Goal: Task Accomplishment & Management: Complete application form

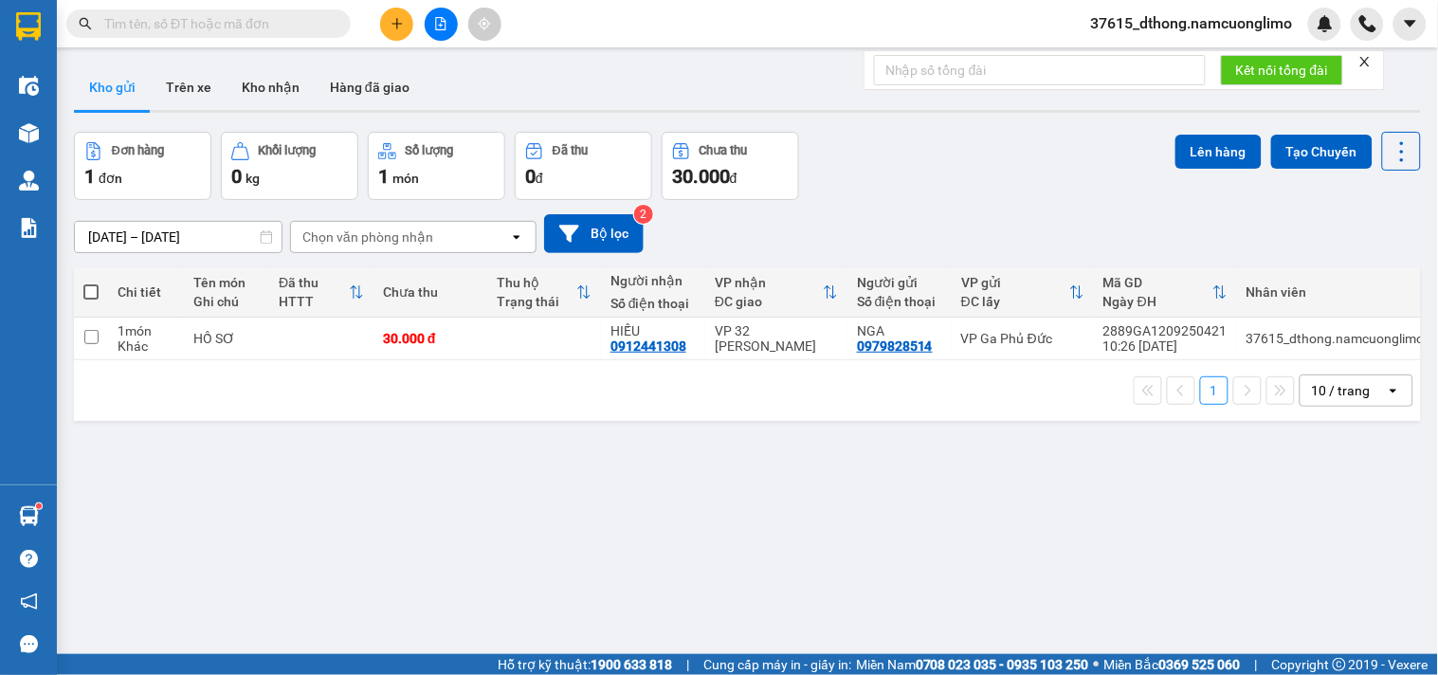
click at [393, 15] on button at bounding box center [396, 24] width 33 height 33
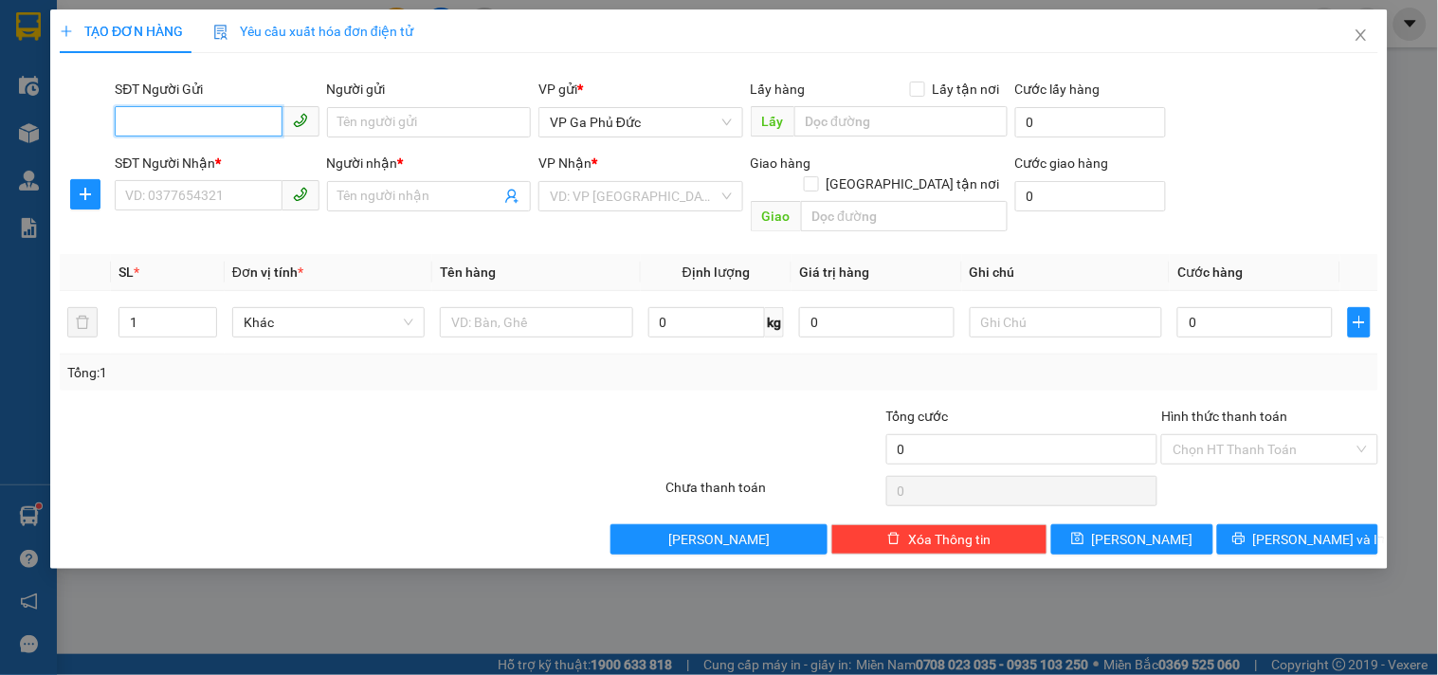
click at [195, 126] on input "SĐT Người Gửi" at bounding box center [198, 121] width 167 height 30
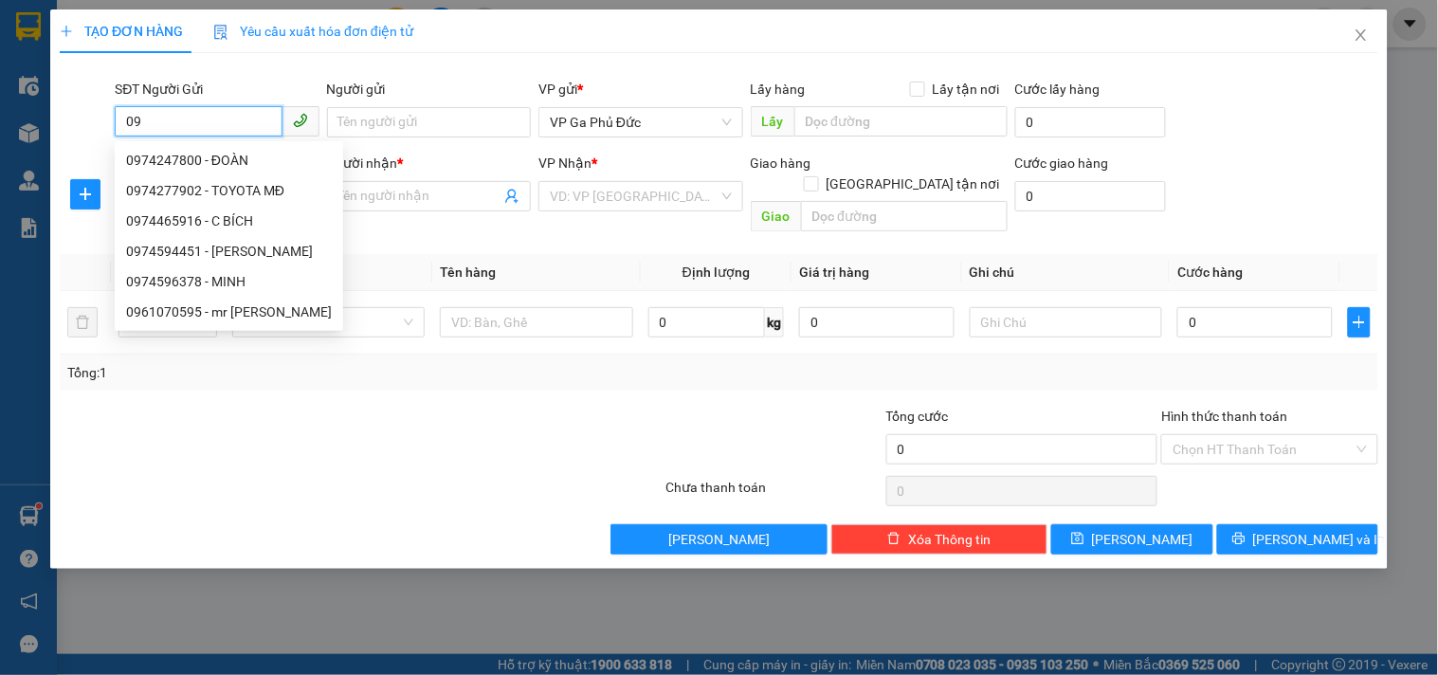
type input "0"
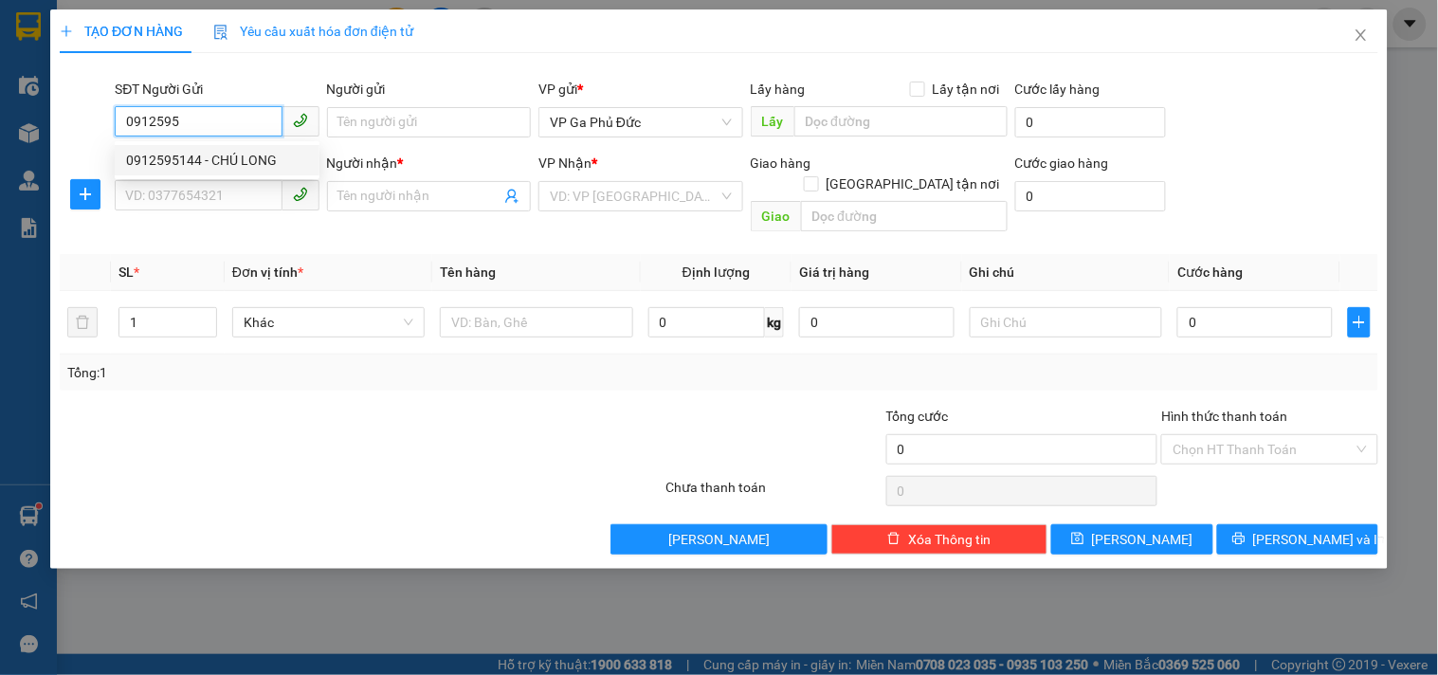
click at [178, 153] on div "0912595144 - CHÚ LONG" at bounding box center [217, 160] width 182 height 21
type input "0912595144"
type input "CHÚ LONG"
type input "0912595144"
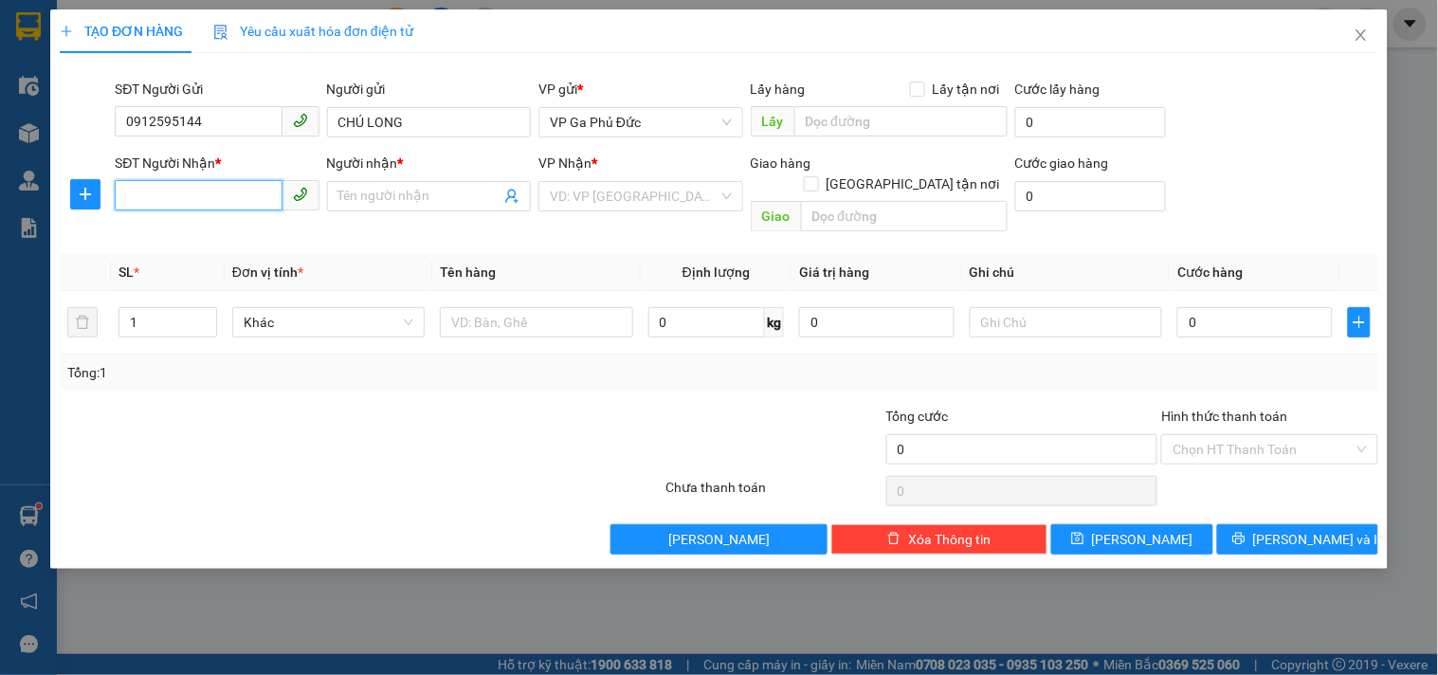
click at [197, 197] on input "SĐT Người Nhận *" at bounding box center [198, 195] width 167 height 30
click at [201, 196] on input "SĐT Người Nhận *" at bounding box center [198, 195] width 167 height 30
click at [175, 193] on input "0974447448" at bounding box center [198, 195] width 167 height 30
click at [220, 200] on input "0974448448" at bounding box center [198, 195] width 167 height 30
click at [244, 234] on div "0974448769 - C TUYẾT" at bounding box center [217, 234] width 182 height 21
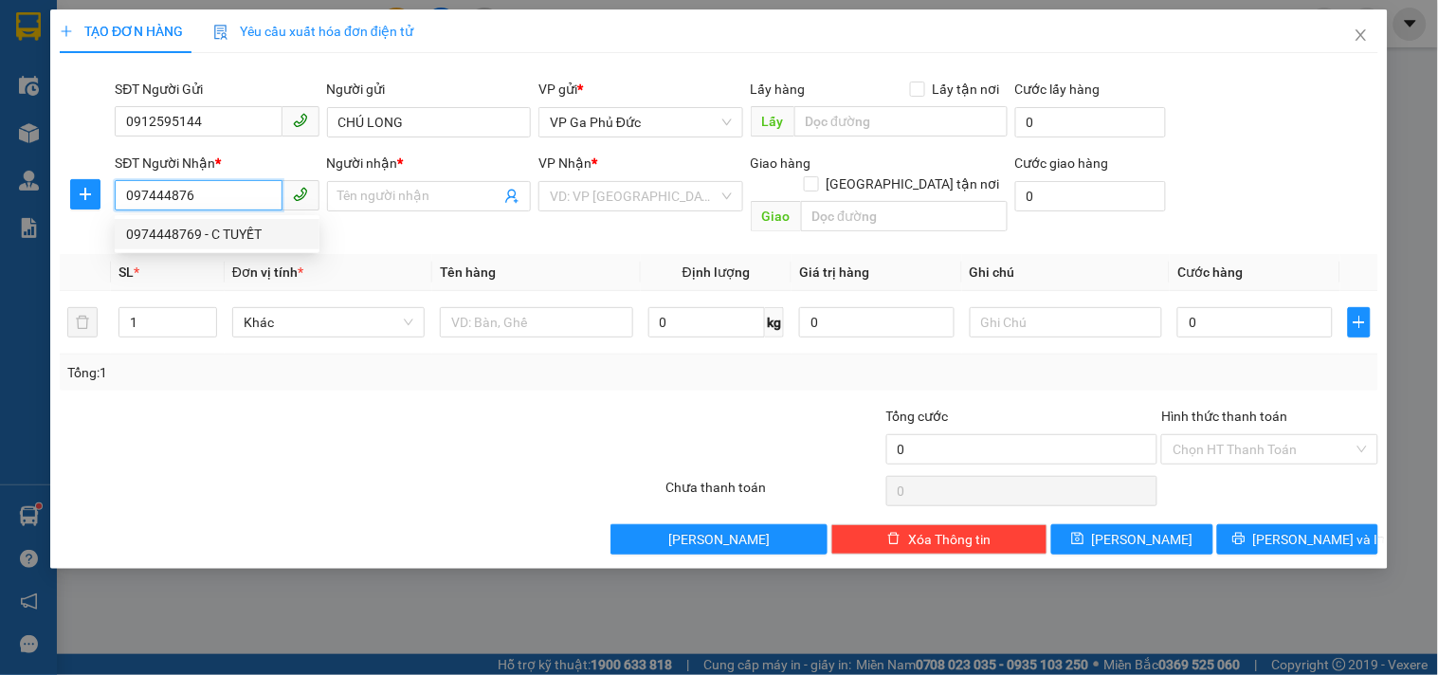
type input "0974448769"
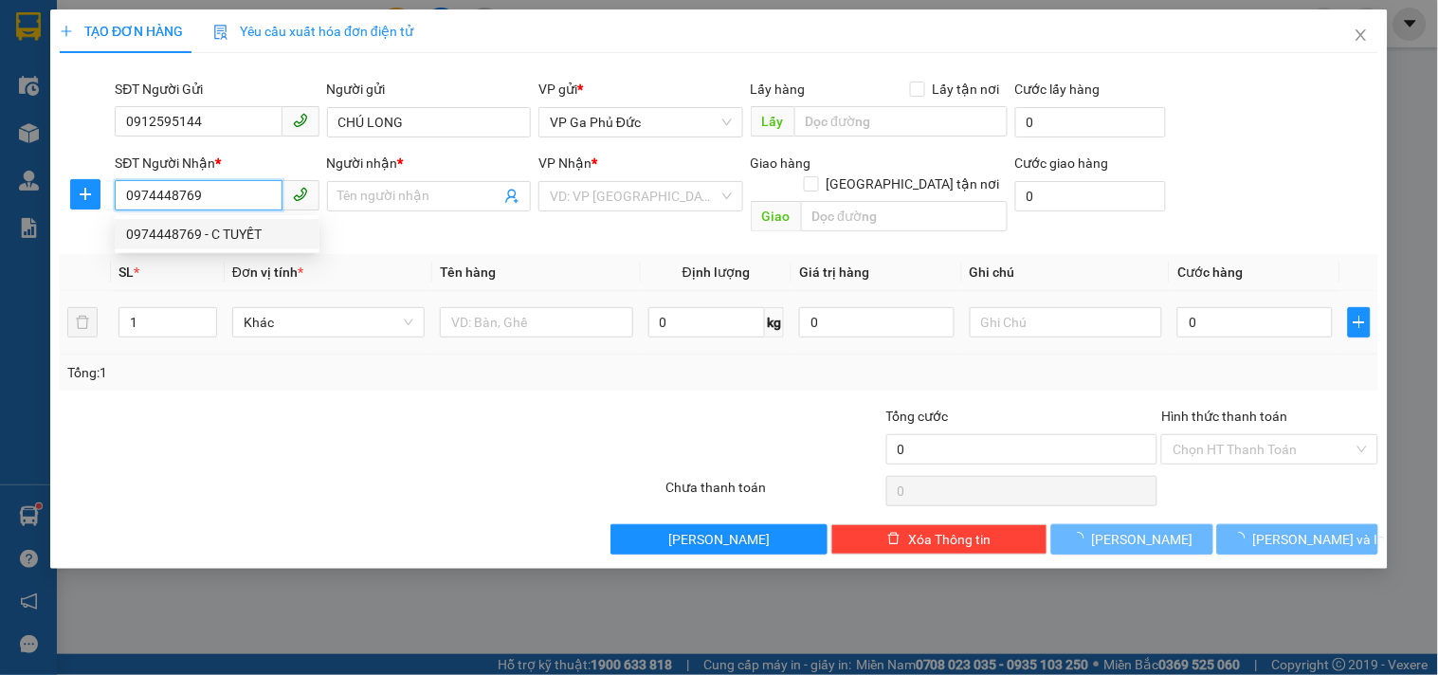
type input "C TUYẾT"
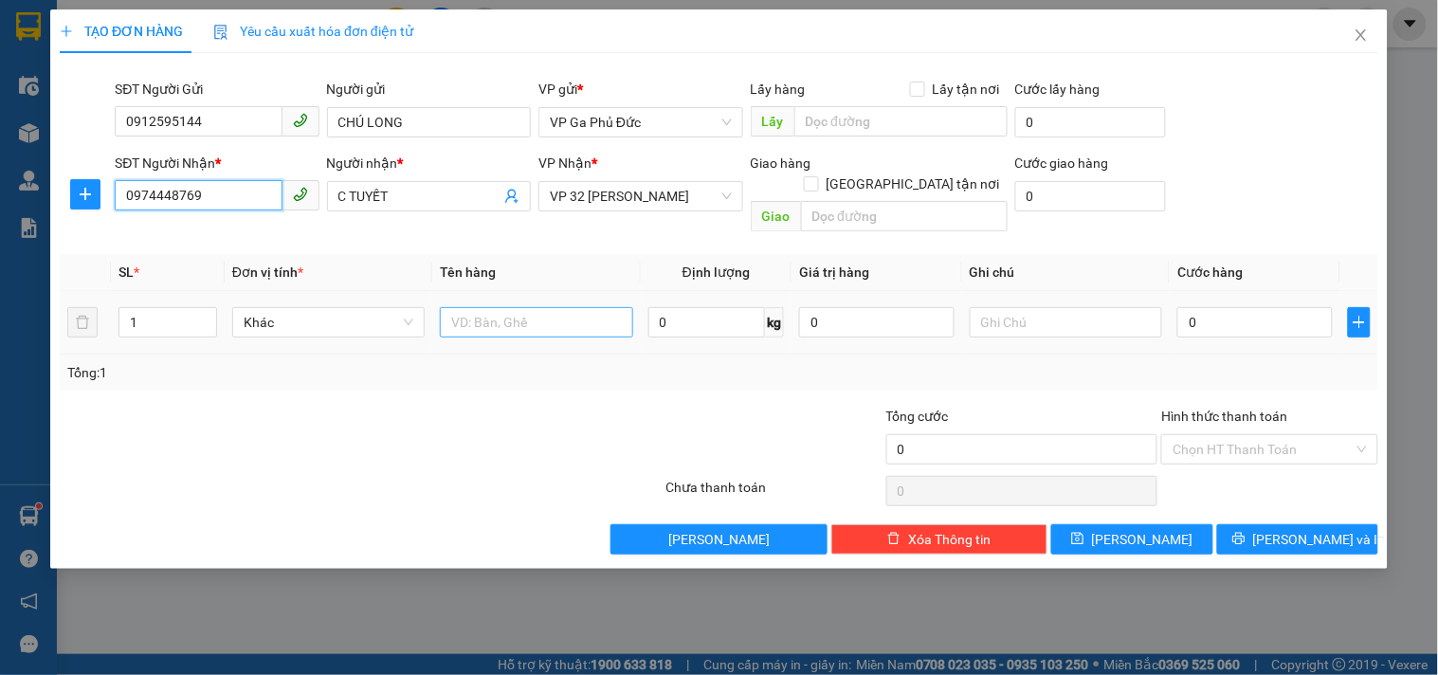
type input "0974448769"
click at [480, 307] on input "text" at bounding box center [536, 322] width 192 height 30
type input "HỒ SƠ"
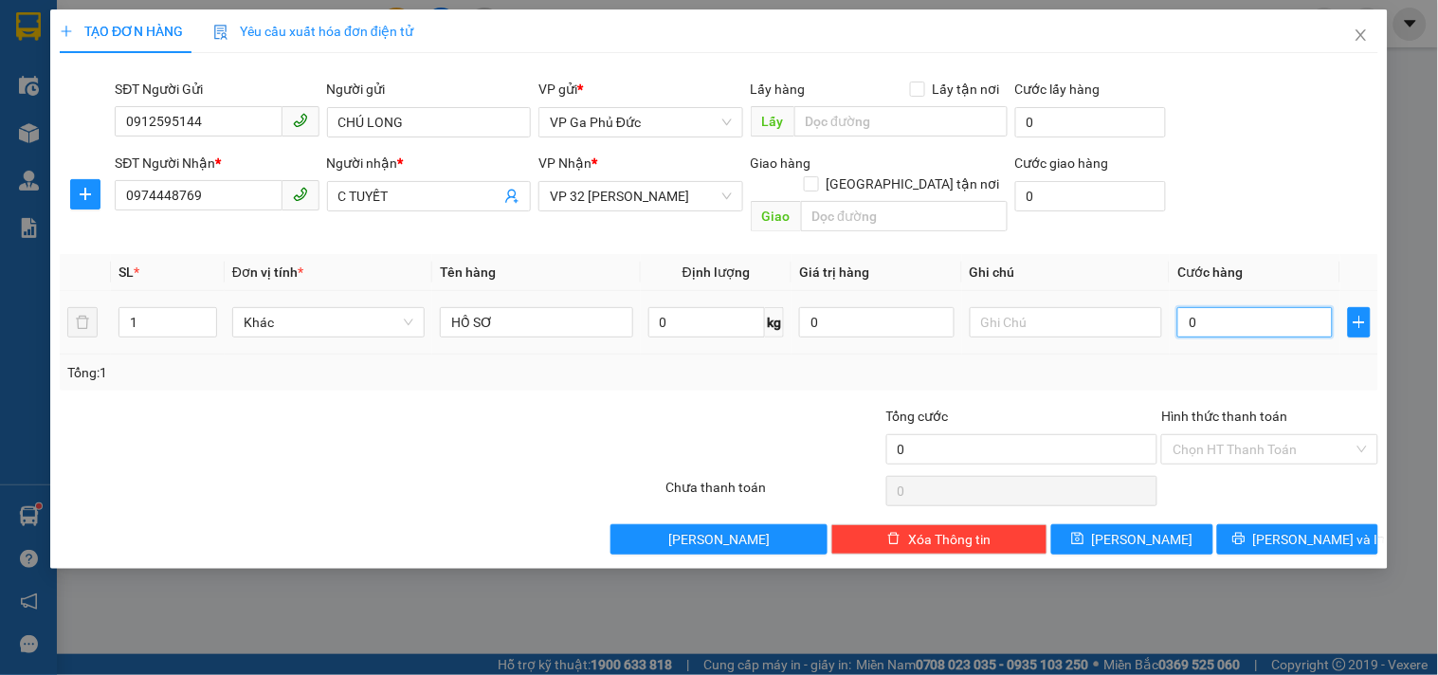
click at [1246, 307] on input "0" at bounding box center [1255, 322] width 155 height 30
type input "3"
type input "30"
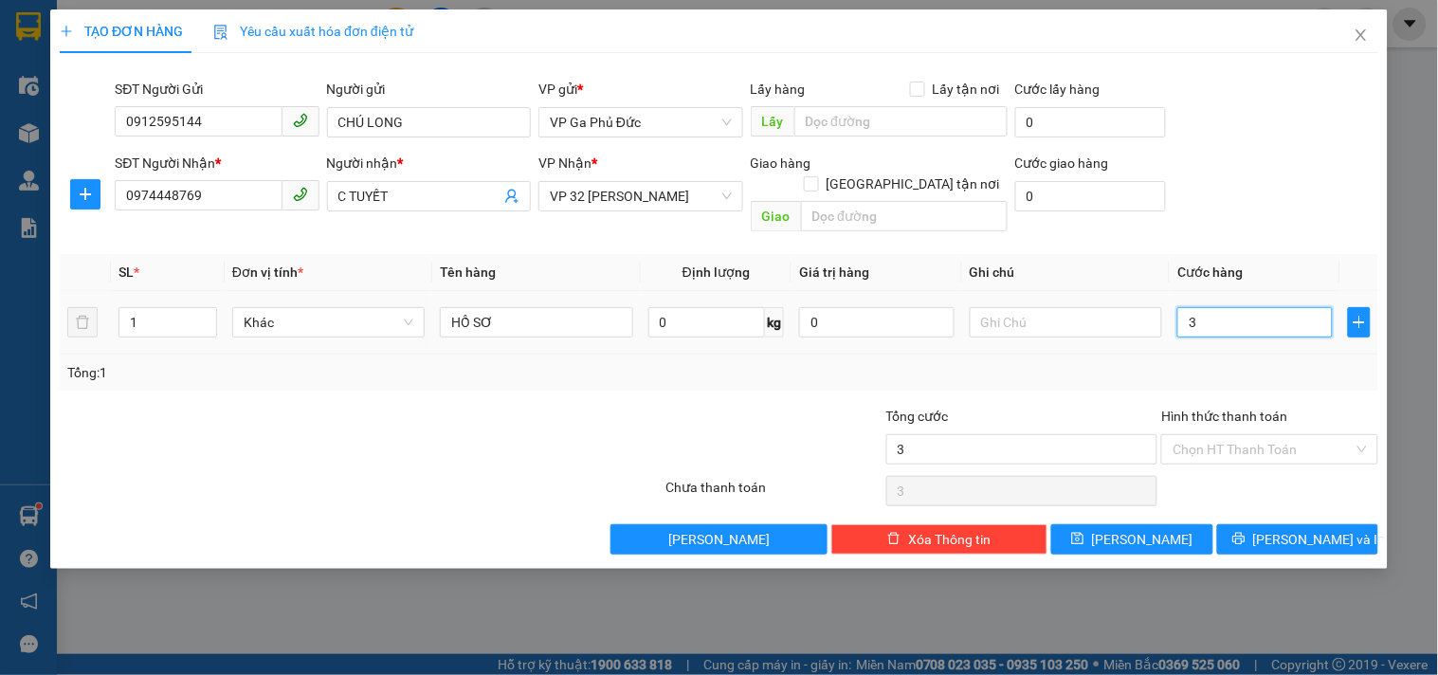
type input "30"
type input "30.000"
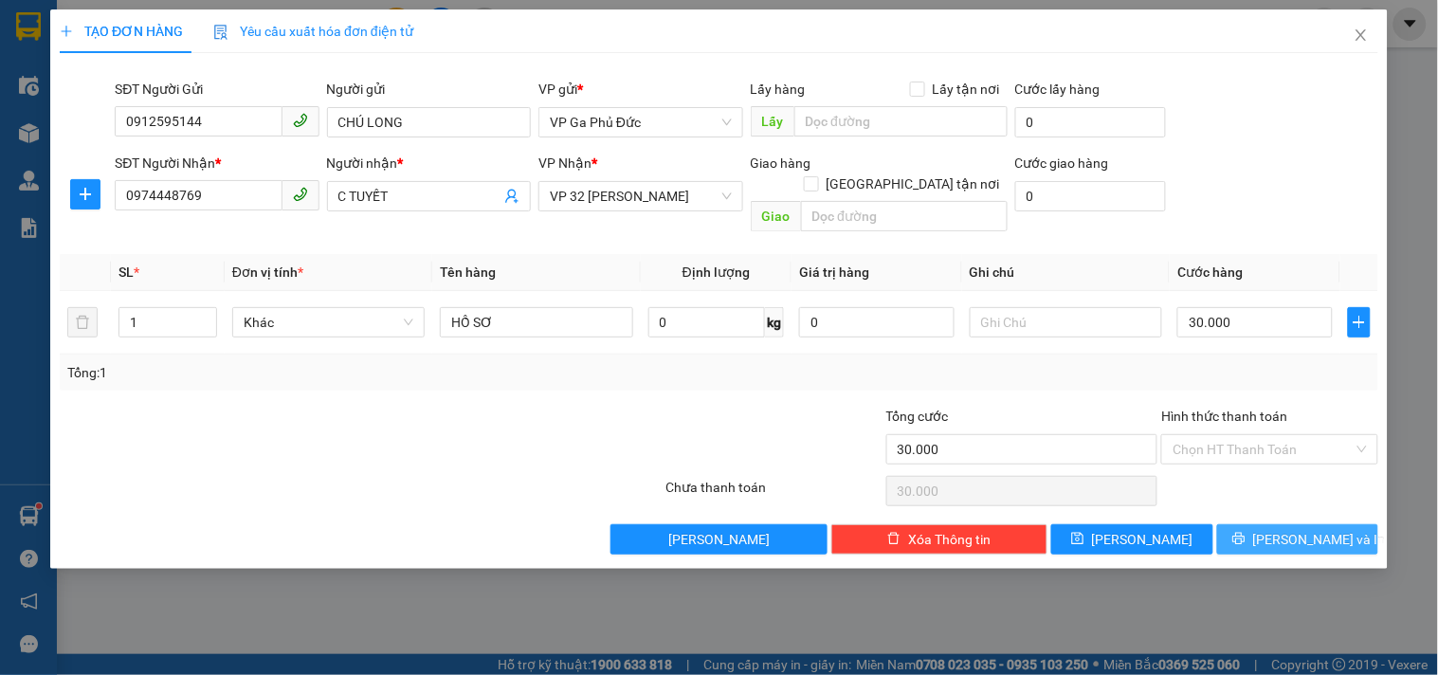
click at [1334, 529] on button "[PERSON_NAME] và In" at bounding box center [1297, 539] width 161 height 30
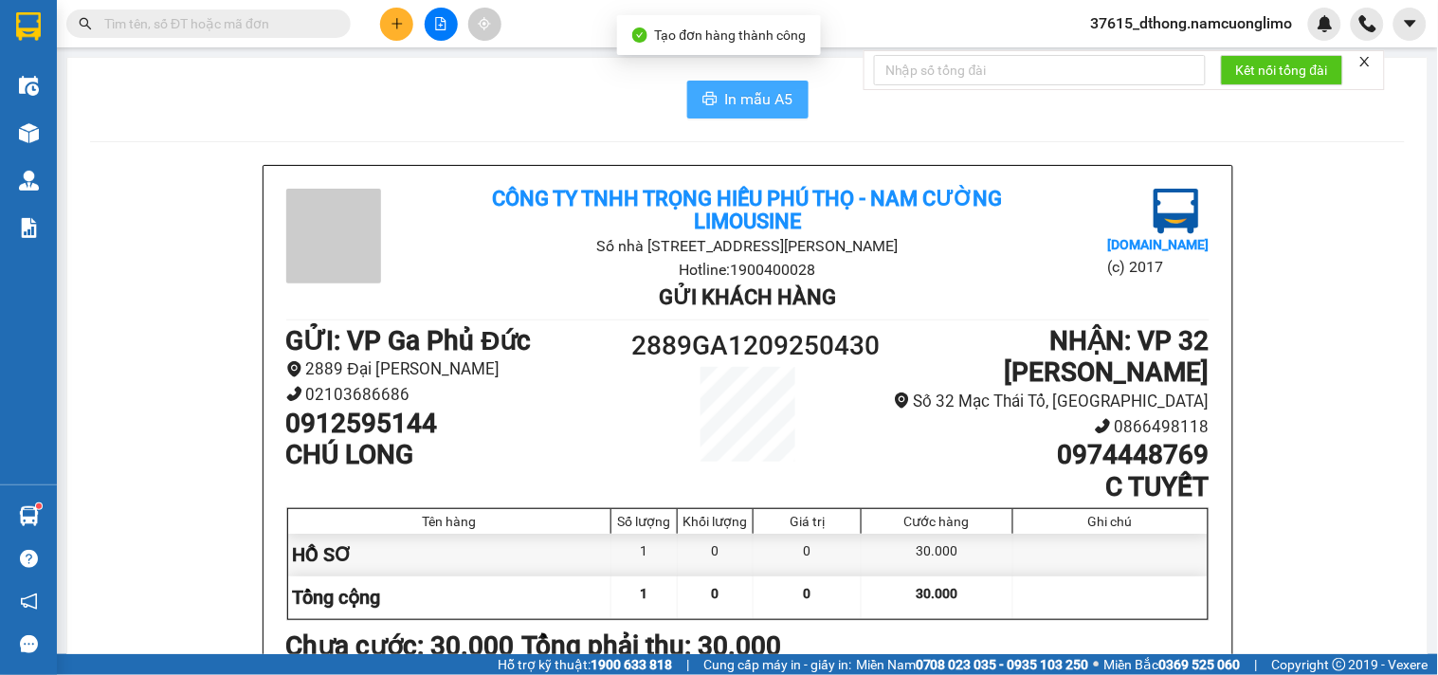
click at [725, 97] on span "In mẫu A5" at bounding box center [759, 99] width 68 height 24
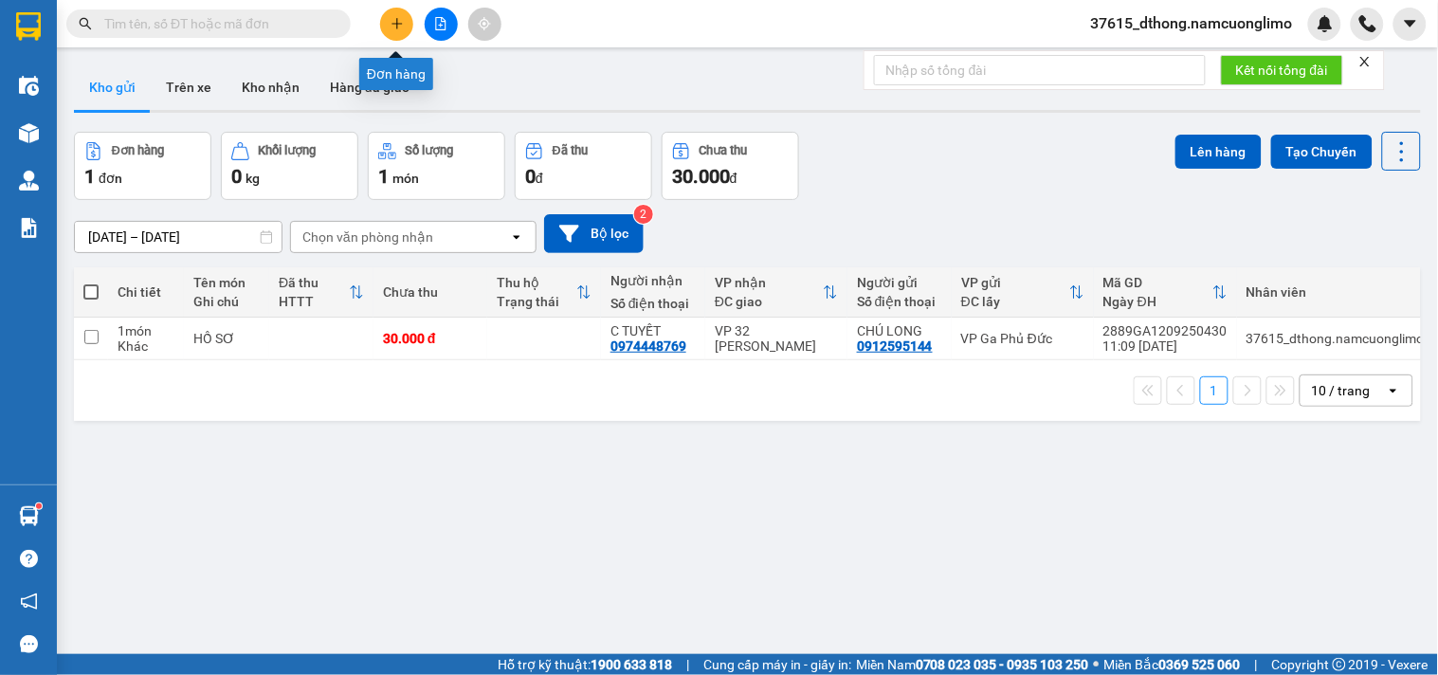
click at [398, 21] on icon "plus" at bounding box center [397, 23] width 13 height 13
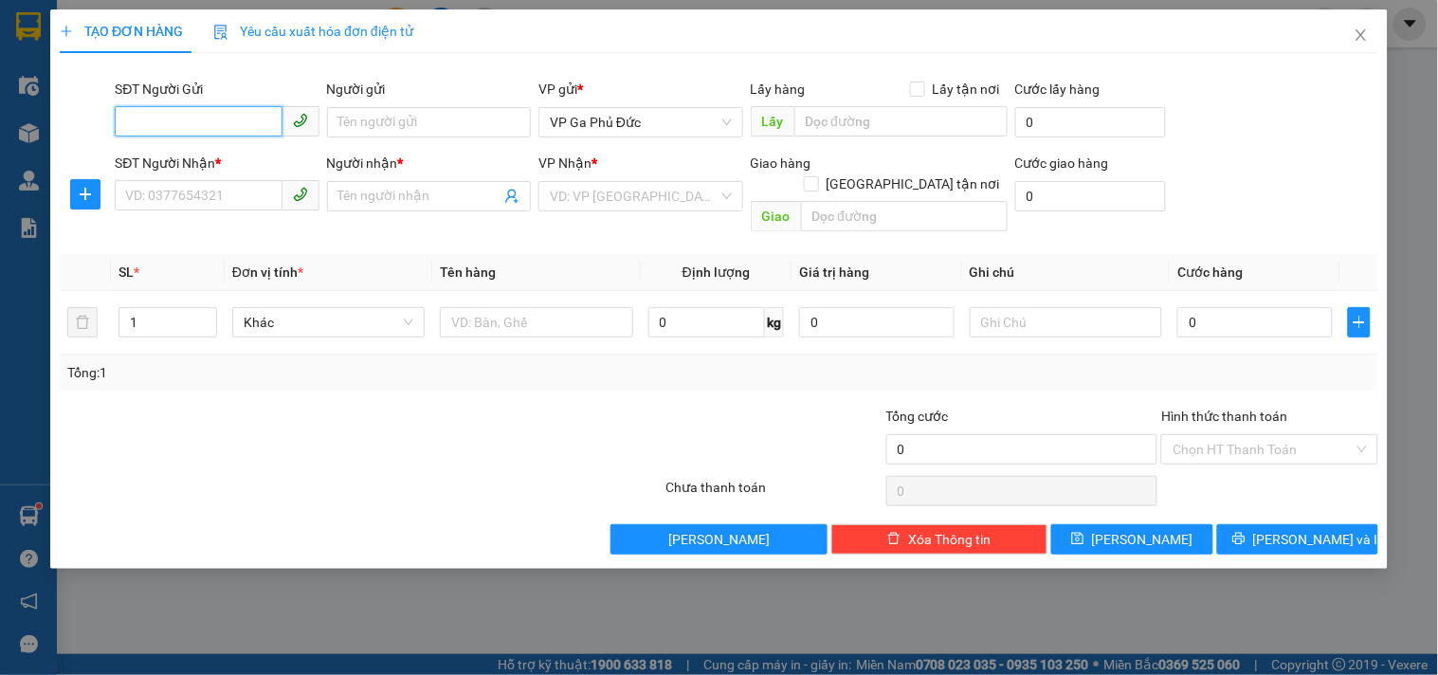
click at [203, 118] on input "SĐT Người Gửi" at bounding box center [198, 121] width 167 height 30
click at [199, 155] on div "0339229699 - A HẢI" at bounding box center [217, 160] width 182 height 21
type input "0339229699"
type input "A HẢI"
type input "0339229699"
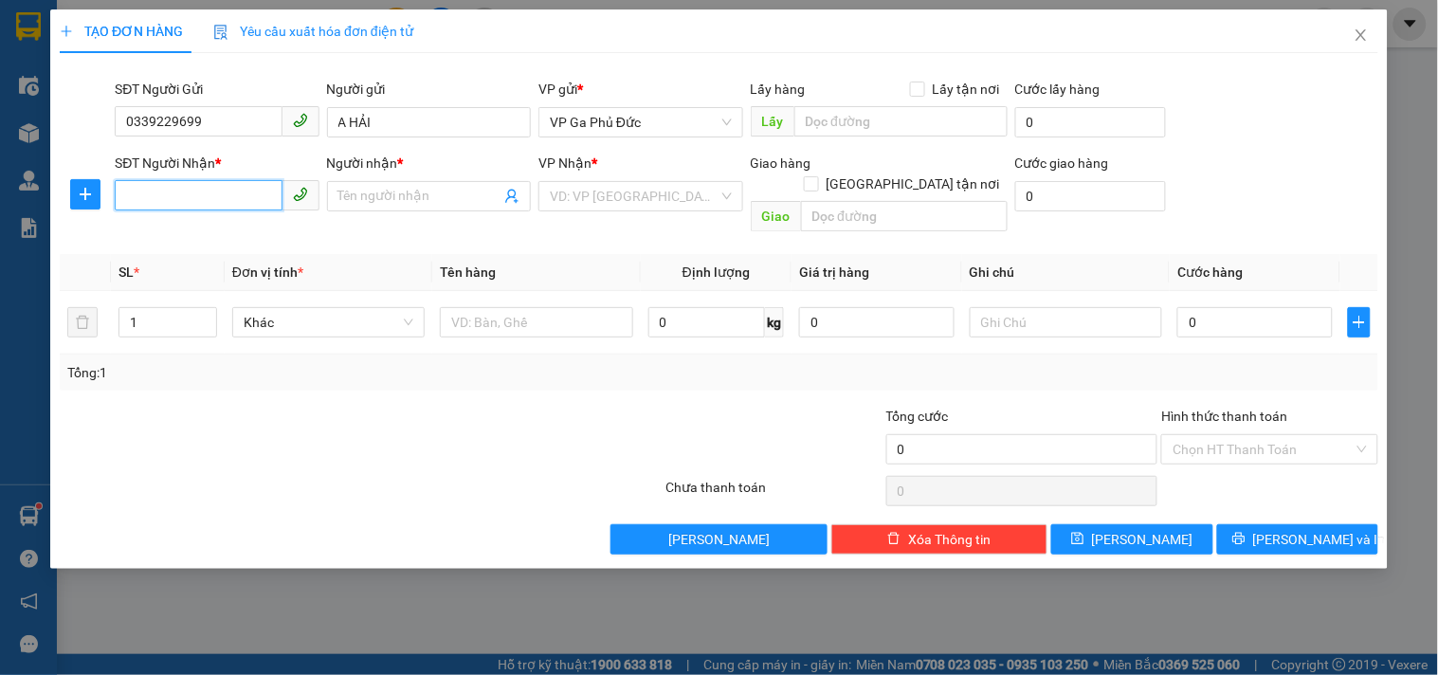
click at [200, 190] on input "SĐT Người Nhận *" at bounding box center [198, 195] width 167 height 30
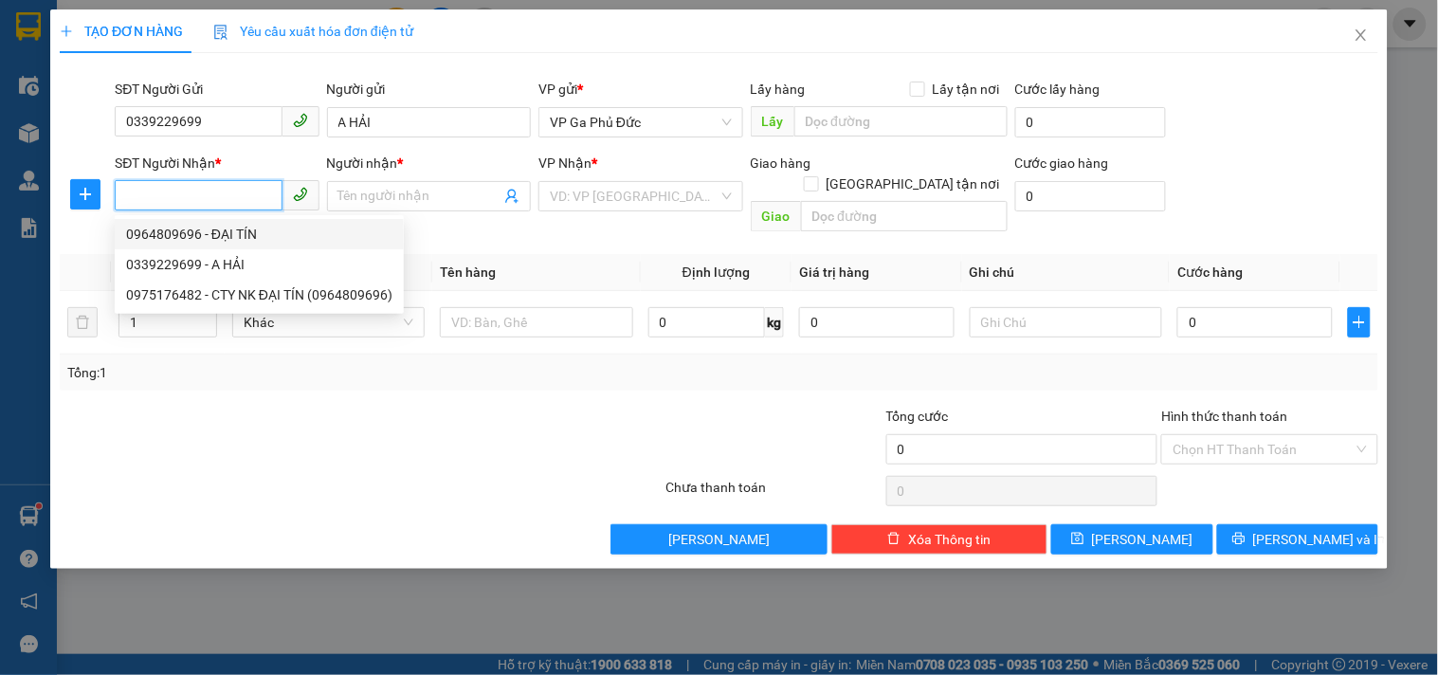
click at [231, 237] on div "0964809696 - ĐẠI TÍN" at bounding box center [259, 234] width 266 height 21
type input "0964809696"
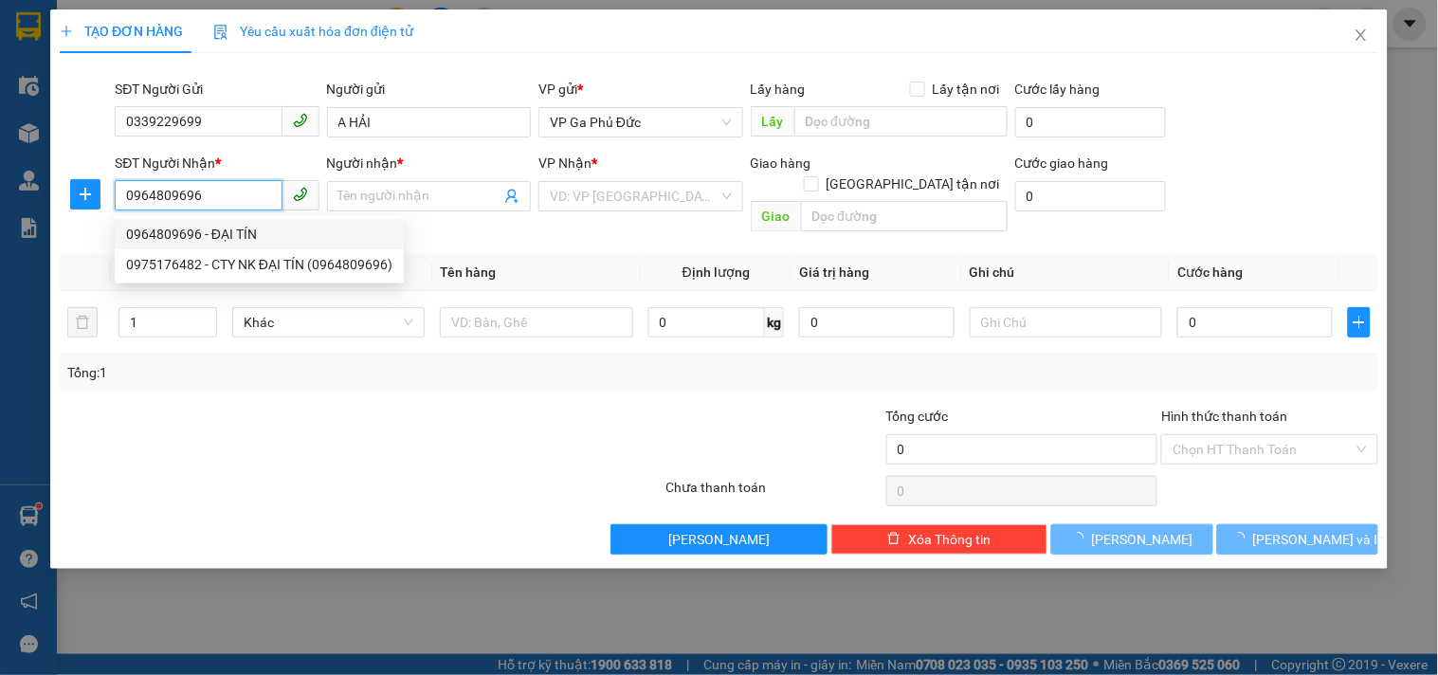
type input "ĐẠI TÍN"
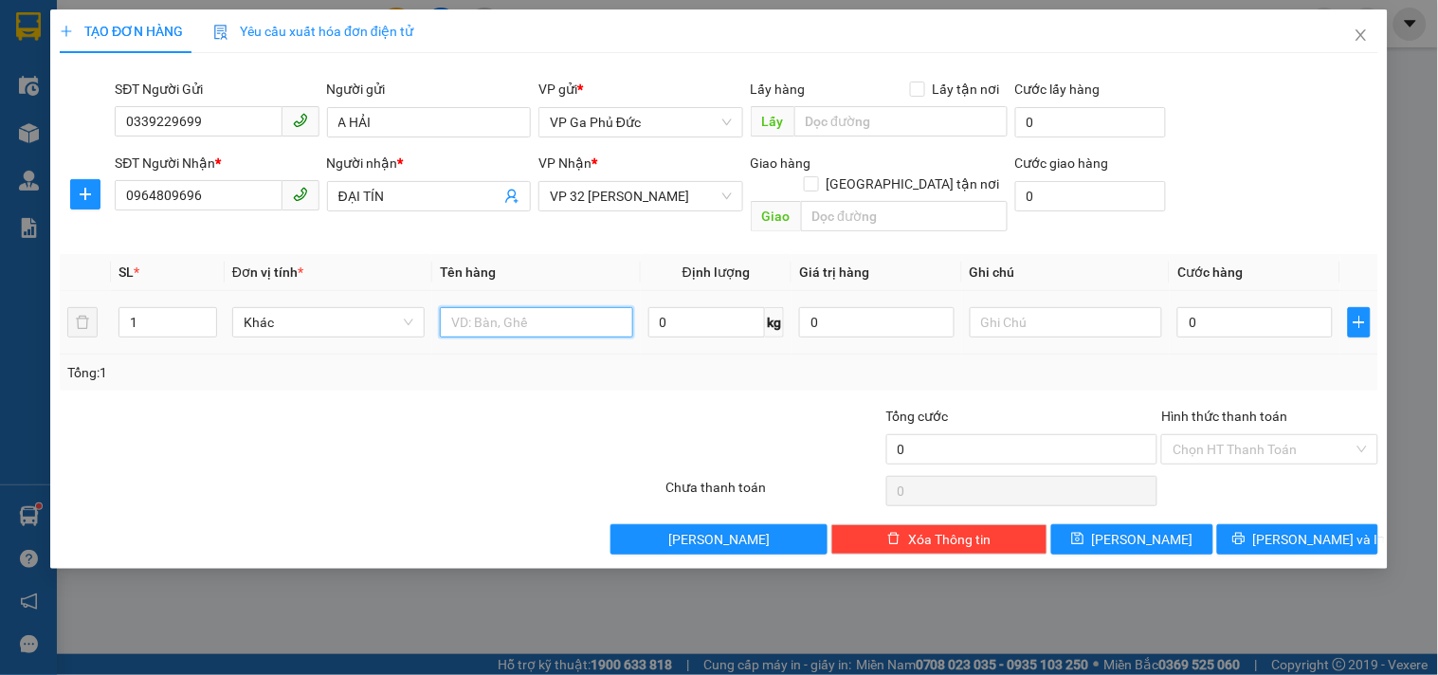
click at [499, 307] on input "text" at bounding box center [536, 322] width 192 height 30
type input "MR"
click at [1238, 307] on input "0" at bounding box center [1255, 322] width 155 height 30
type input "3"
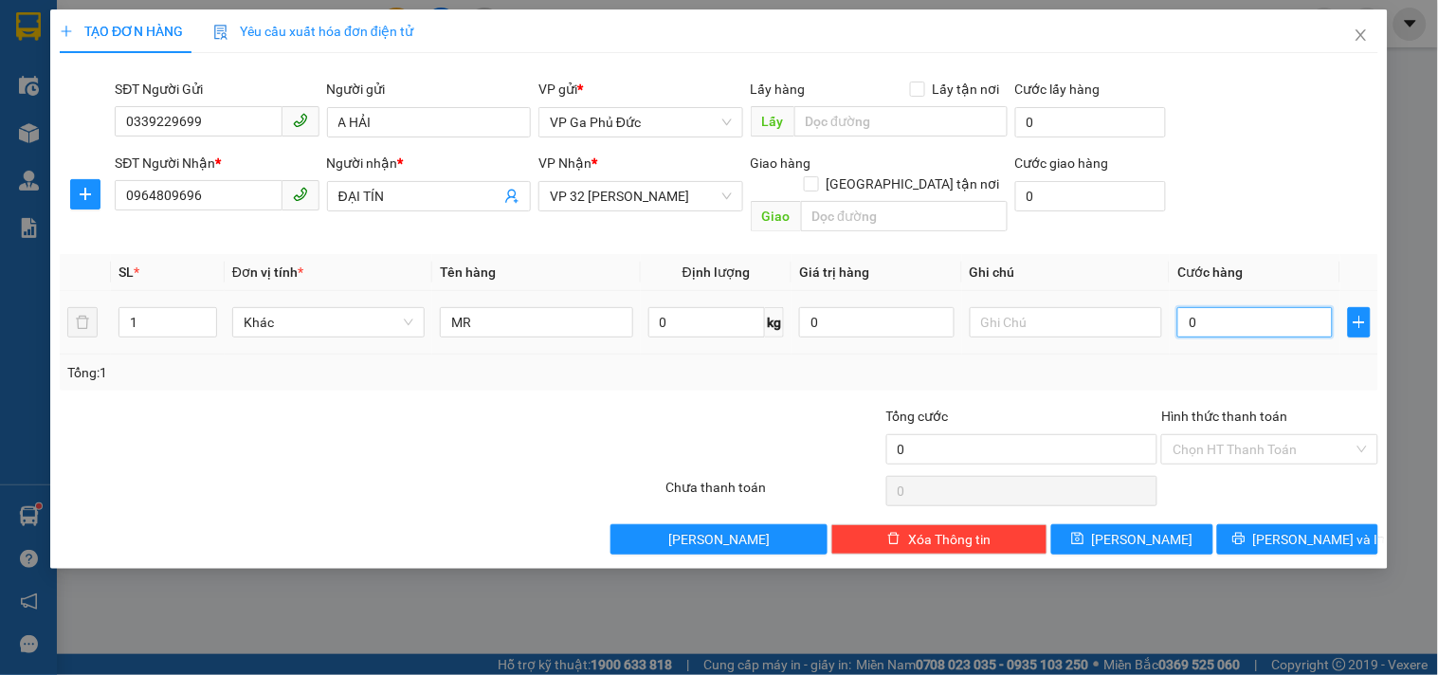
type input "3"
type input "30"
type input "30.000"
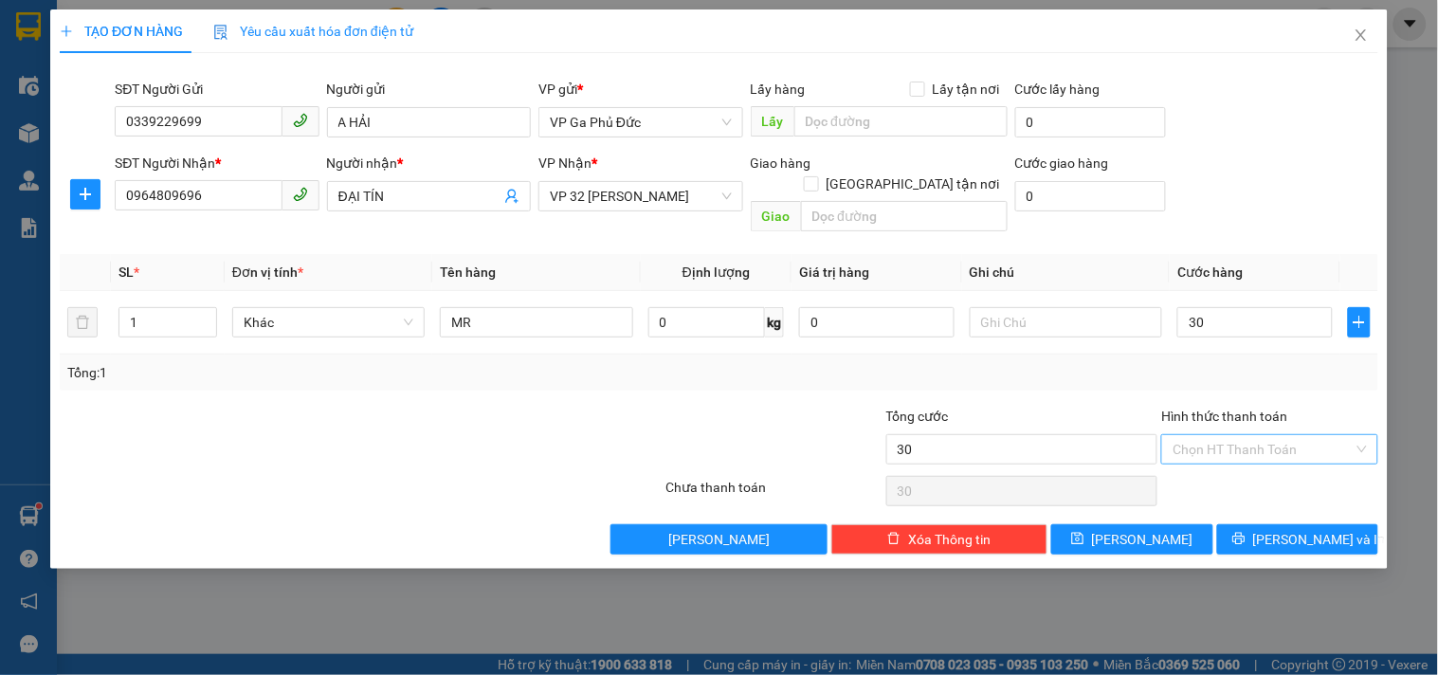
type input "30.000"
click at [1329, 435] on input "Hình thức thanh toán" at bounding box center [1263, 449] width 180 height 28
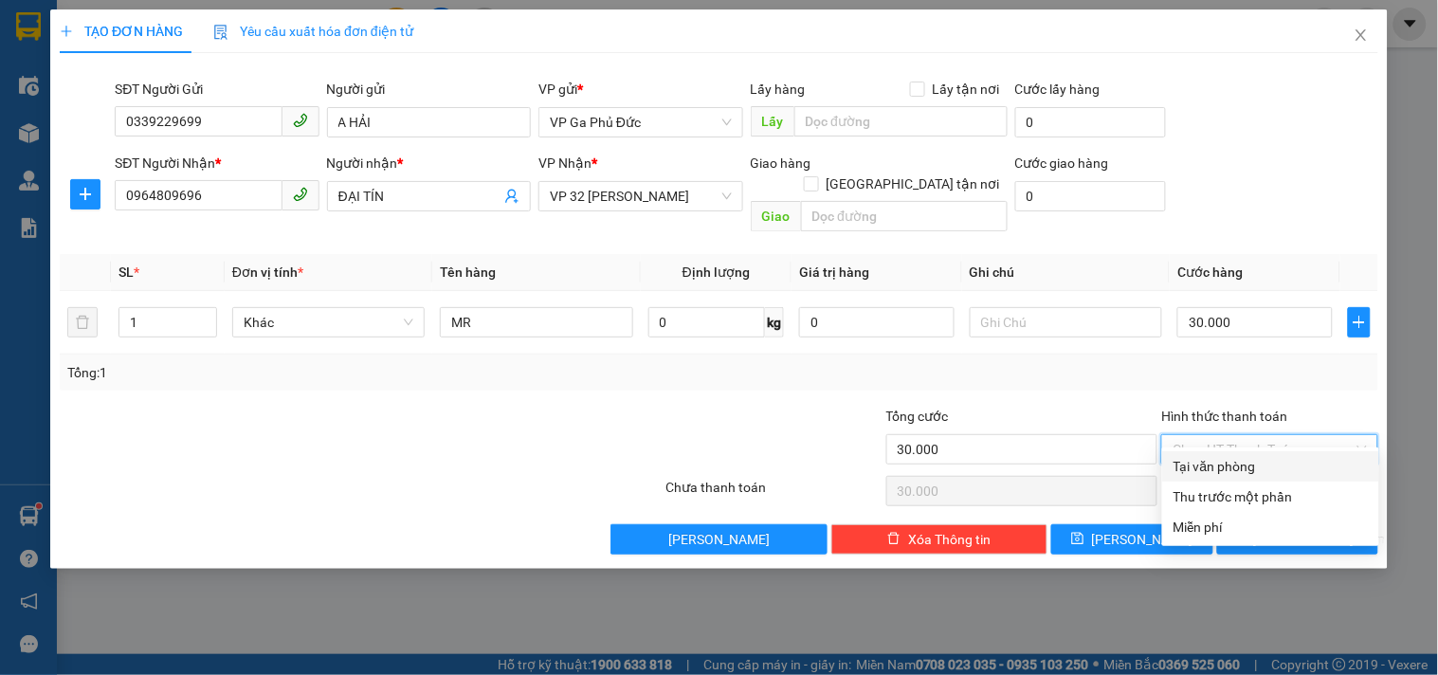
click at [1218, 467] on div "Tại văn phòng" at bounding box center [1271, 466] width 194 height 21
type input "0"
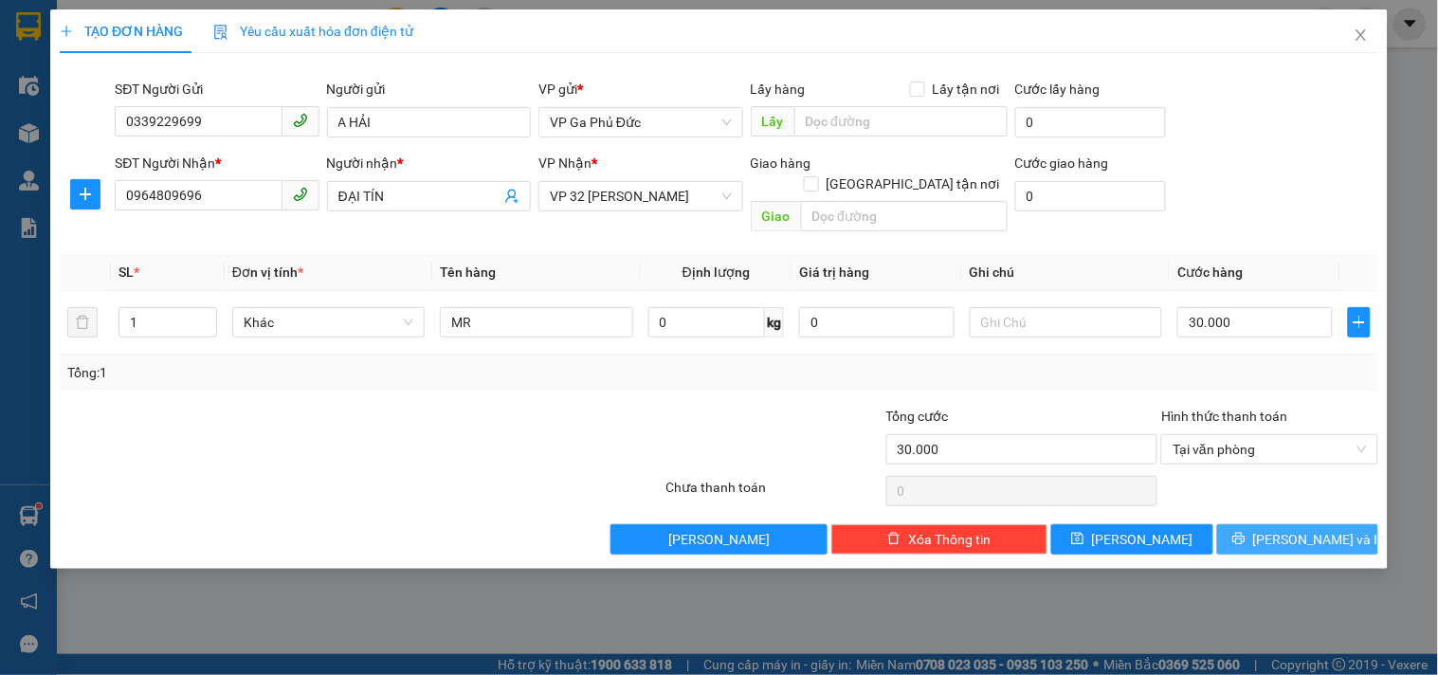
click at [1328, 529] on span "[PERSON_NAME] và In" at bounding box center [1319, 539] width 133 height 21
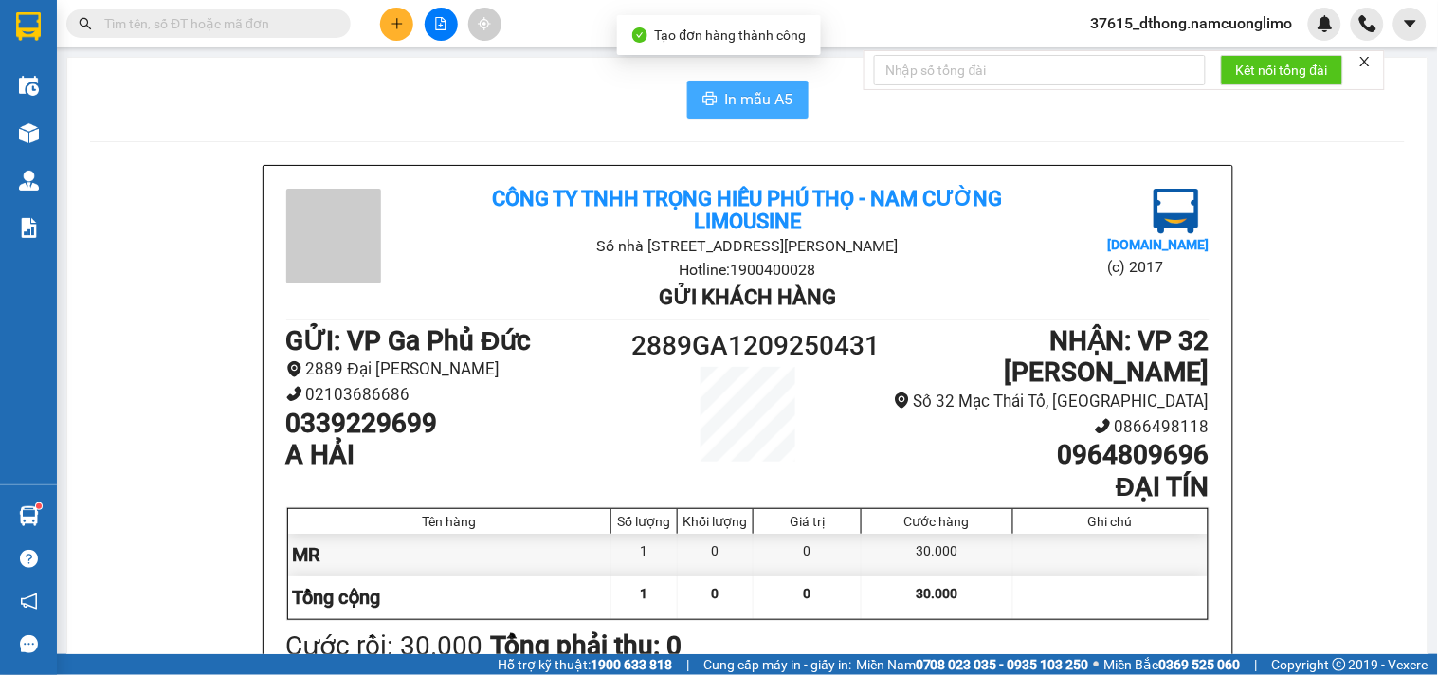
click at [730, 107] on span "In mẫu A5" at bounding box center [759, 99] width 68 height 24
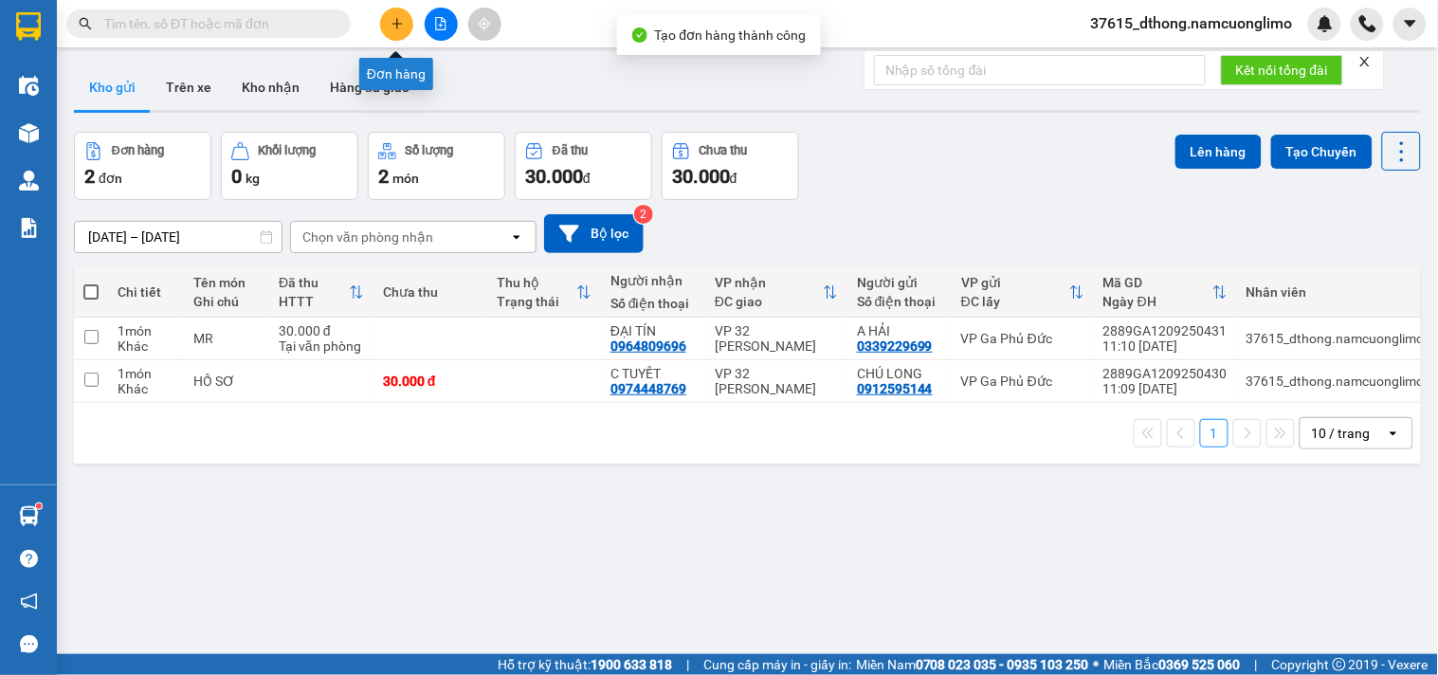
click at [399, 14] on button at bounding box center [396, 24] width 33 height 33
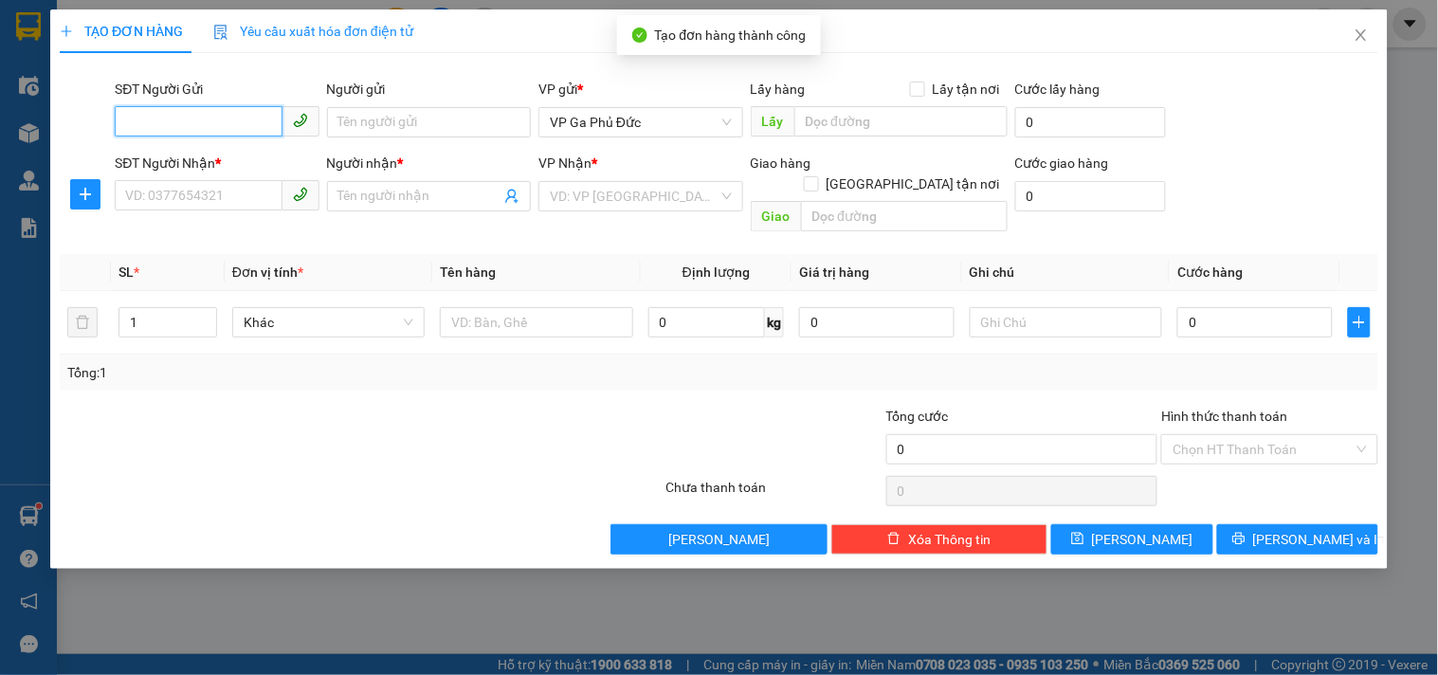
click at [195, 119] on input "SĐT Người Gửi" at bounding box center [198, 121] width 167 height 30
click at [177, 152] on div "0987603468 - LÝ" at bounding box center [217, 160] width 182 height 21
type input "0987603468"
type input "LÝ"
type input "0987603468"
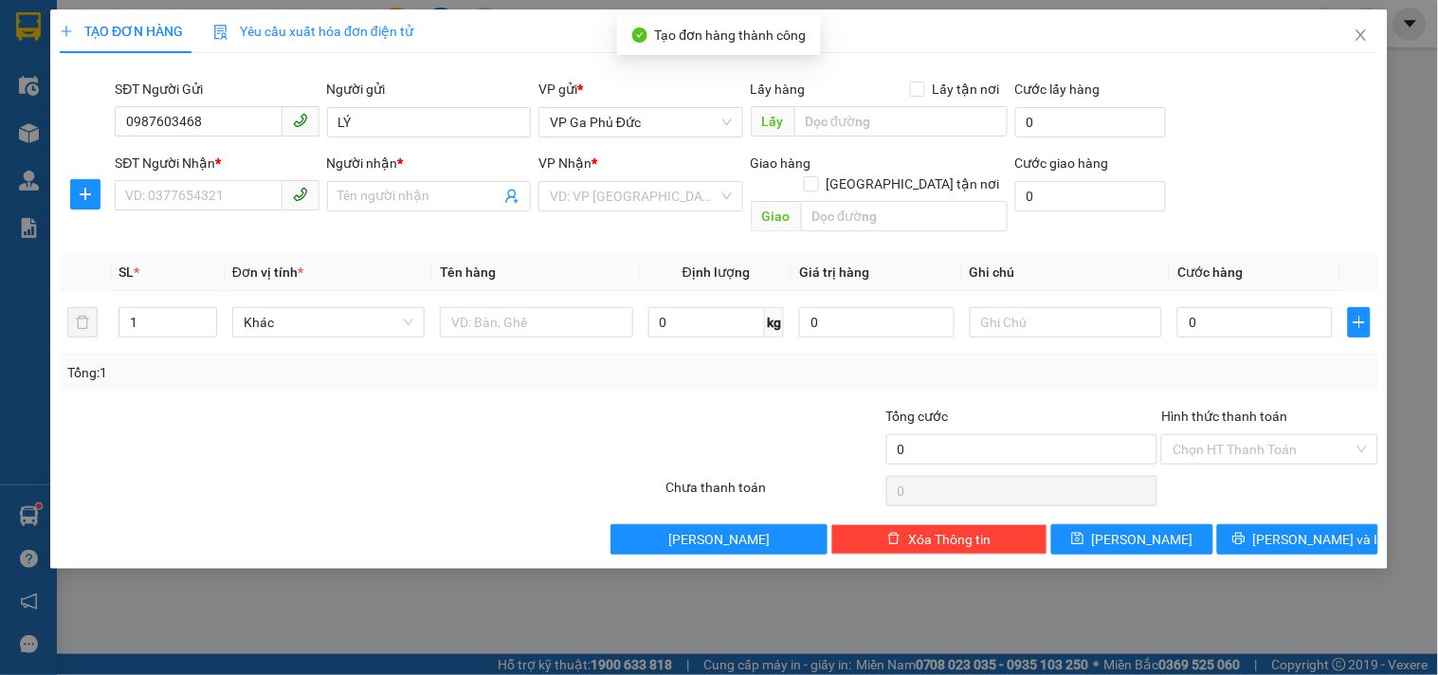
click at [196, 171] on div "SĐT Người Nhận *" at bounding box center [217, 163] width 204 height 21
click at [196, 180] on input "SĐT Người Nhận *" at bounding box center [198, 195] width 167 height 30
click at [195, 214] on div "SĐT Người Nhận * VD: 0377654321" at bounding box center [217, 186] width 204 height 66
click at [195, 200] on input "SĐT Người Nhận *" at bounding box center [198, 195] width 167 height 30
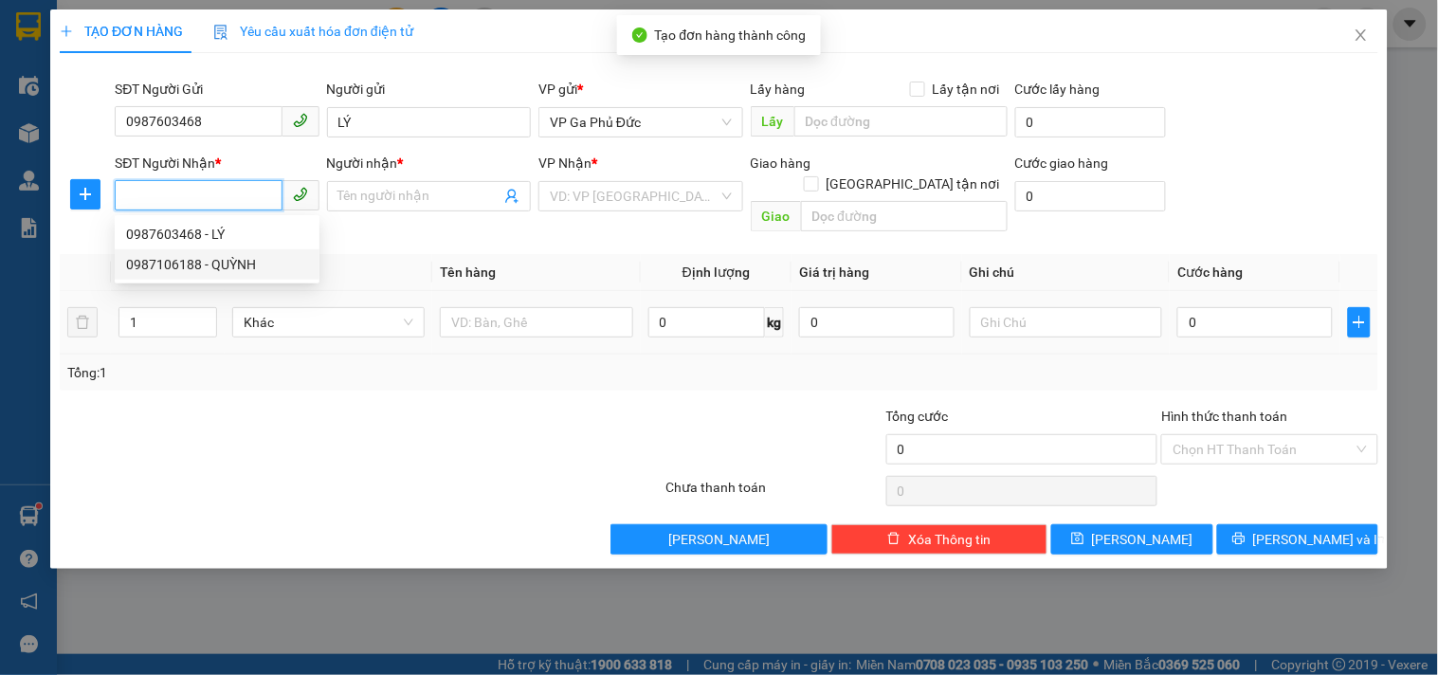
click at [218, 273] on div "0987106188 - QUỲNH" at bounding box center [217, 264] width 205 height 30
type input "0987106188"
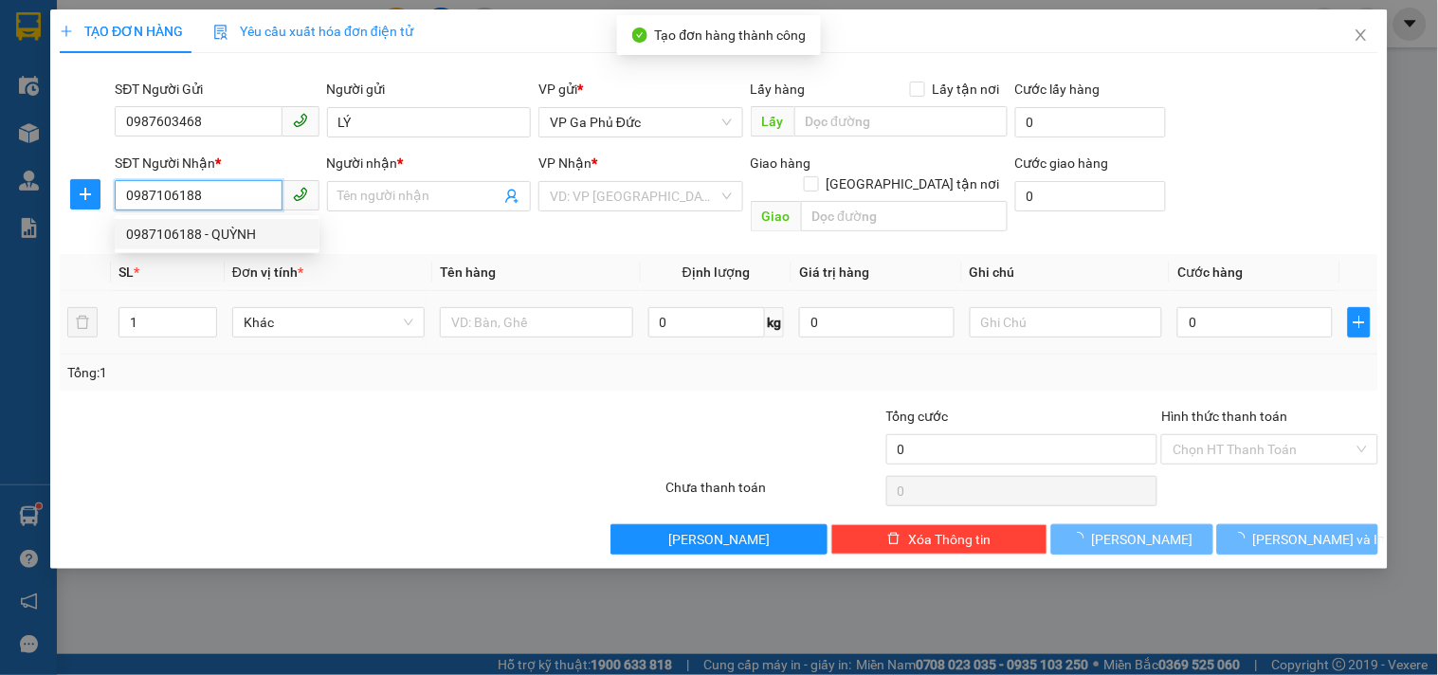
type input "QUỲNH"
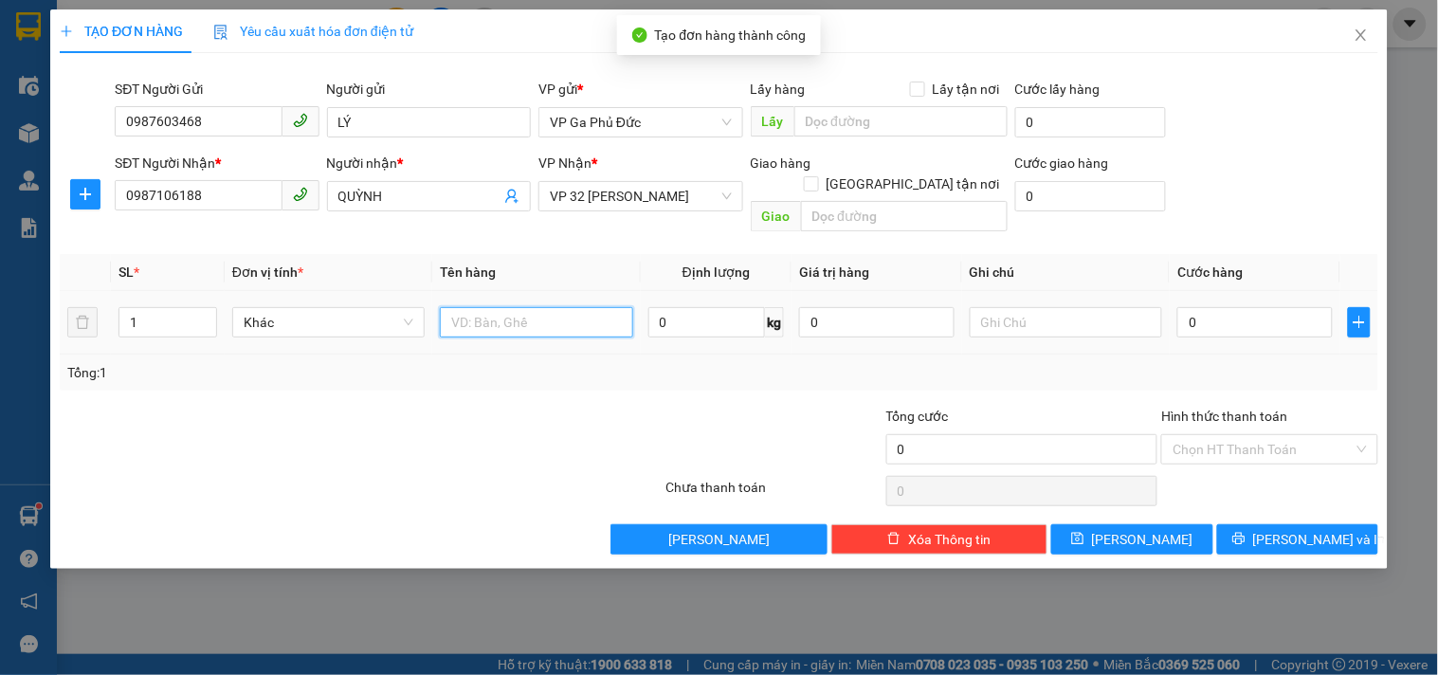
click at [552, 308] on input "text" at bounding box center [536, 322] width 192 height 30
type input "QUẦN ÁO"
click at [1212, 307] on input "0" at bounding box center [1255, 322] width 155 height 30
type input "4"
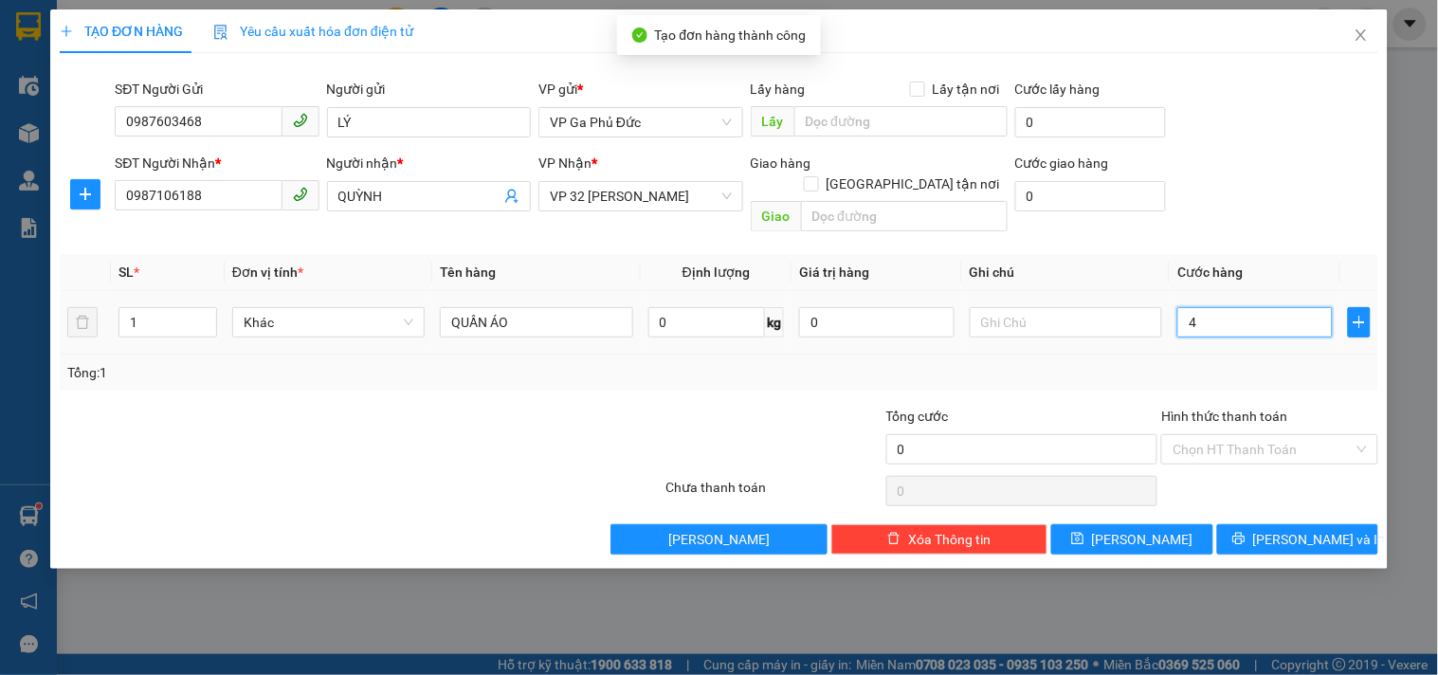
type input "4"
type input "40"
type input "40.000"
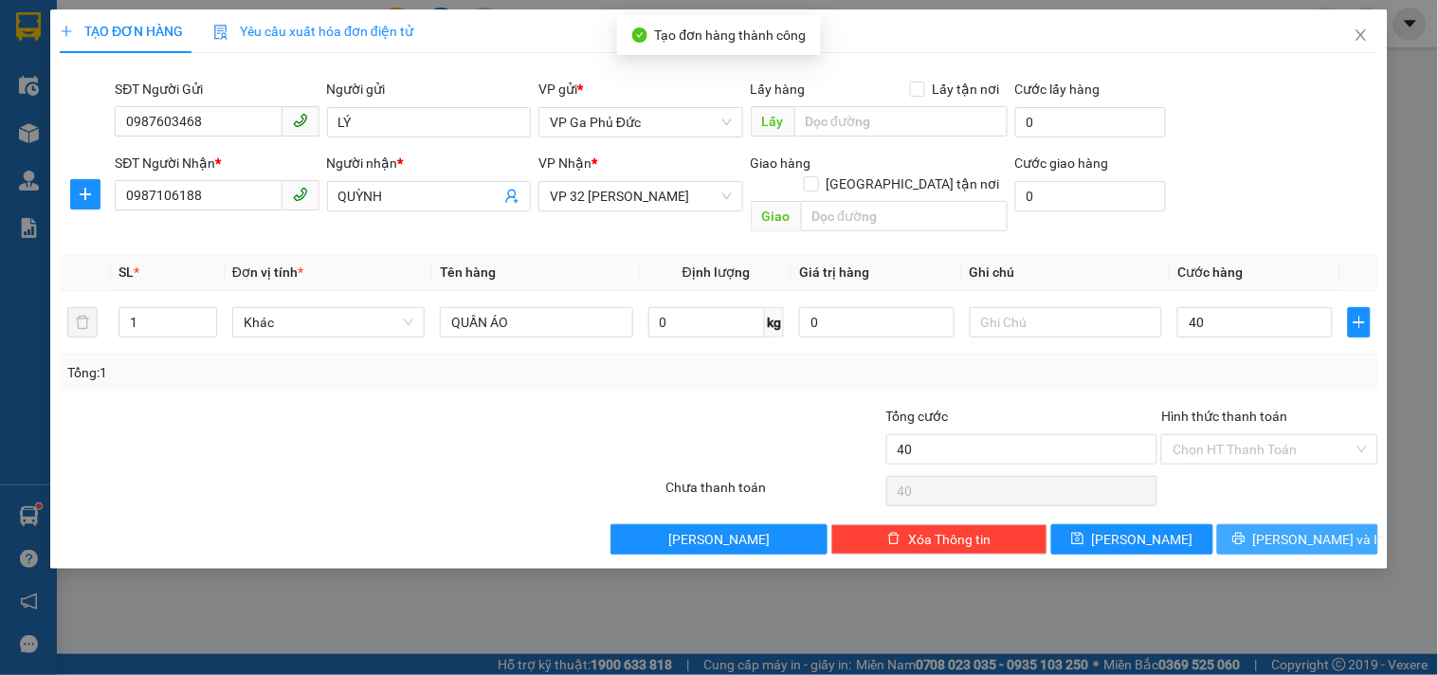
type input "40.000"
click at [1339, 524] on button "[PERSON_NAME] và In" at bounding box center [1297, 539] width 161 height 30
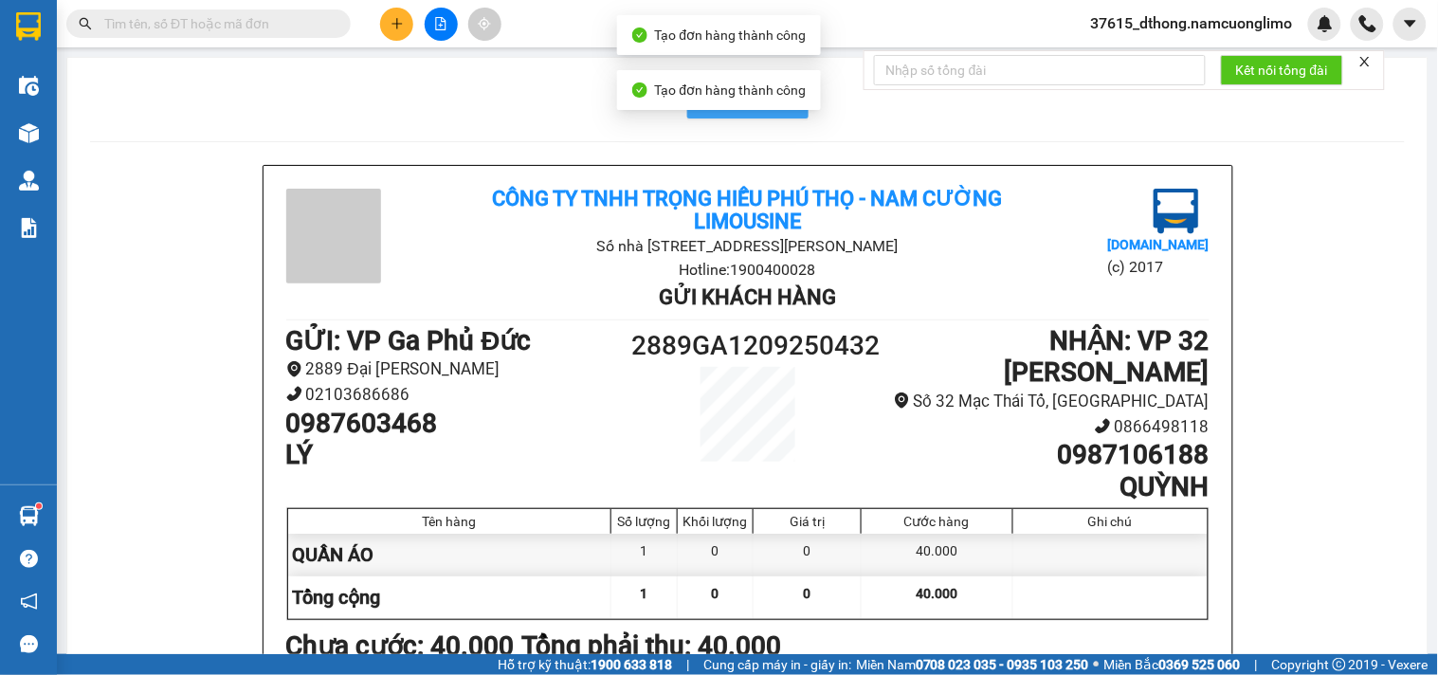
click at [775, 111] on button "In mẫu A5" at bounding box center [747, 100] width 121 height 38
